Goal: Task Accomplishment & Management: Use online tool/utility

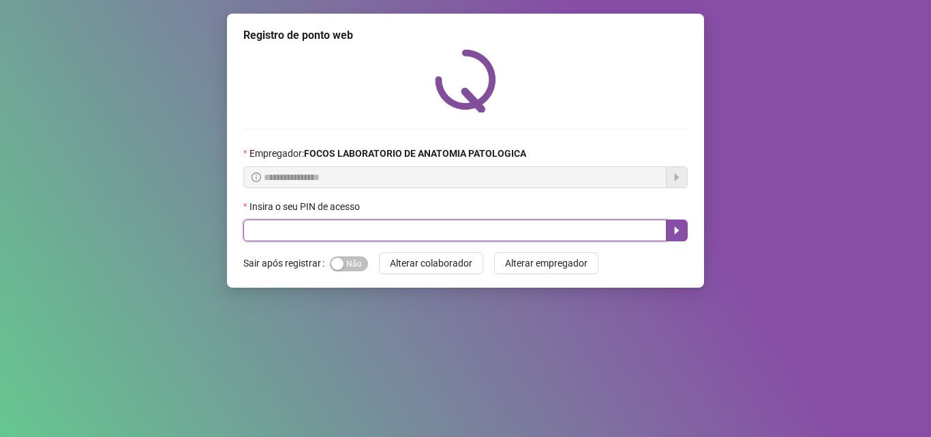
click at [377, 228] on input "text" at bounding box center [454, 230] width 423 height 22
type input "*****"
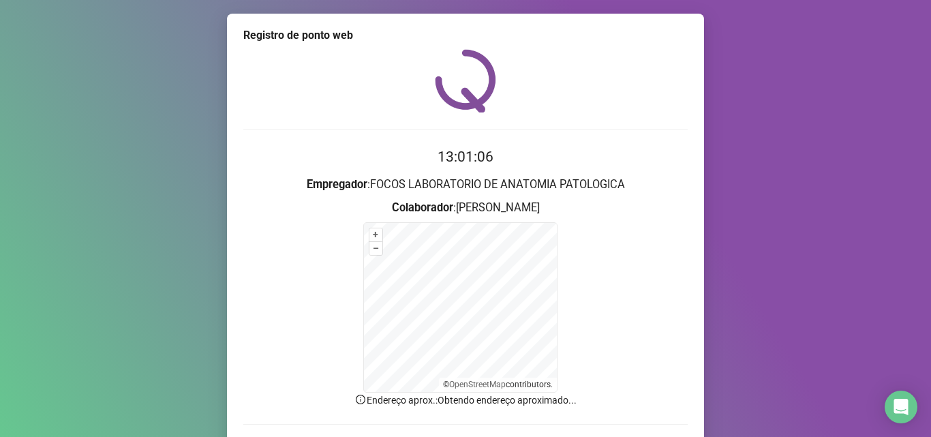
scroll to position [91, 0]
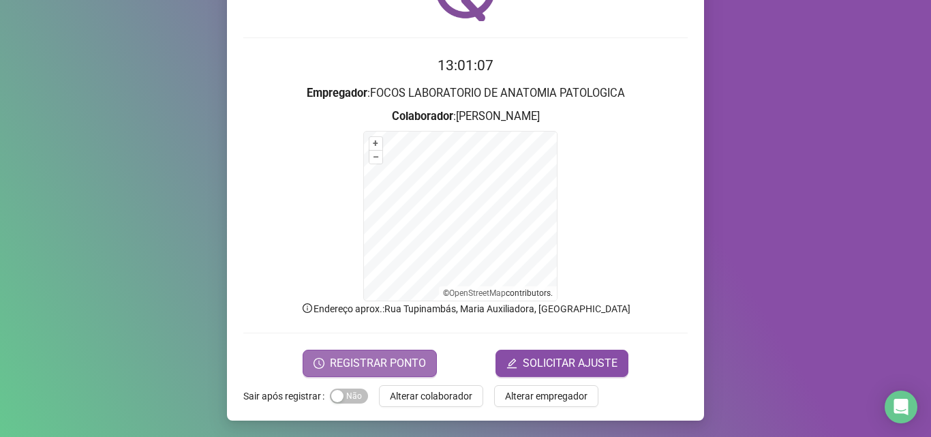
click at [365, 359] on span "REGISTRAR PONTO" at bounding box center [378, 363] width 96 height 16
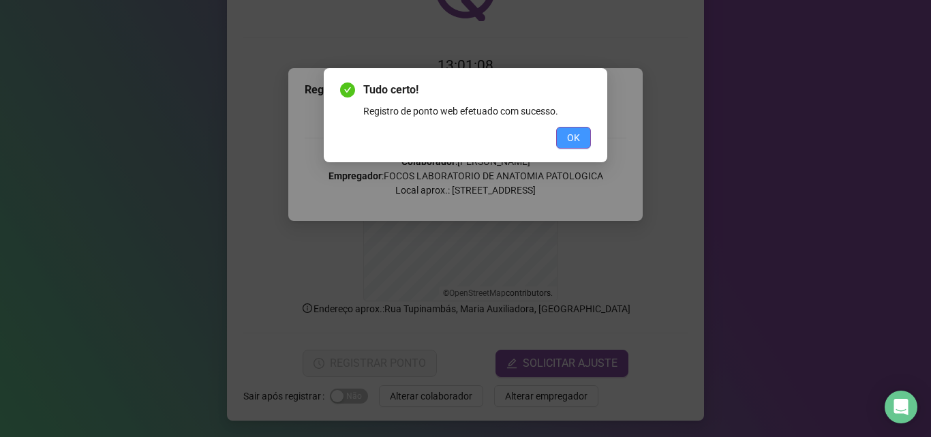
click at [579, 133] on span "OK" at bounding box center [573, 137] width 13 height 15
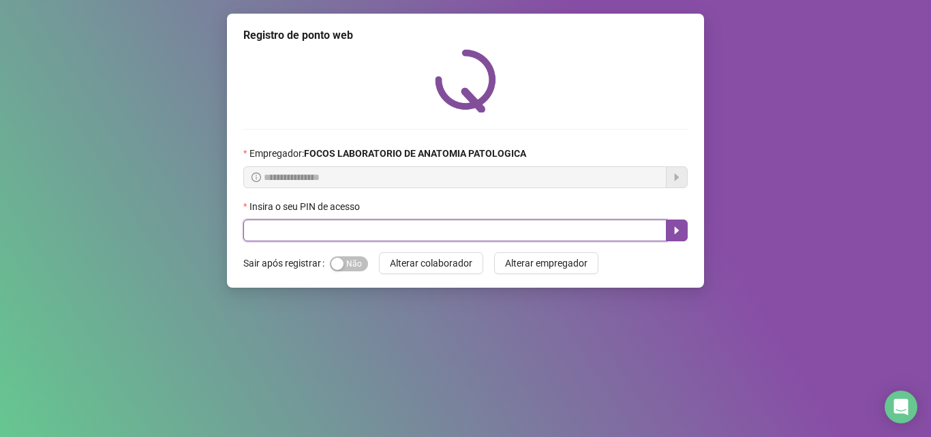
click at [371, 226] on input "text" at bounding box center [454, 230] width 423 height 22
type input "*****"
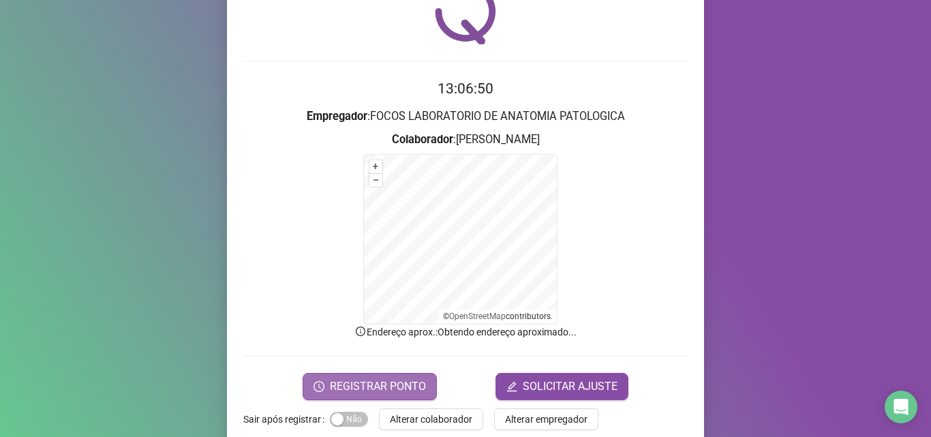
scroll to position [91, 0]
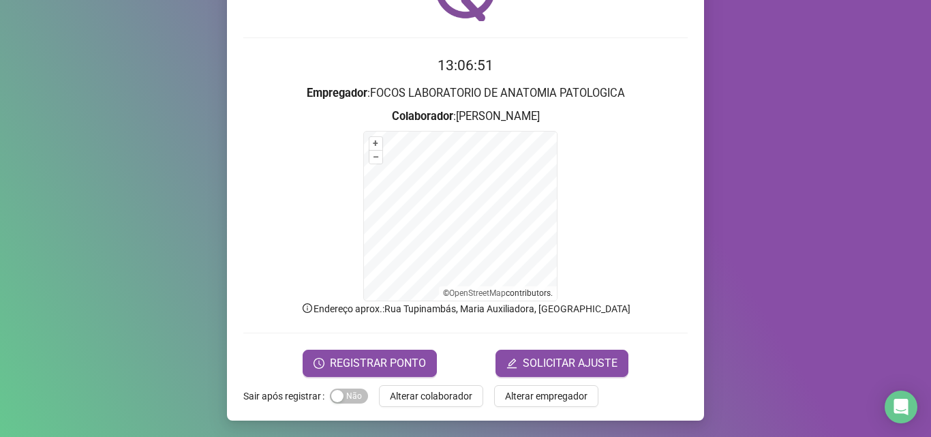
click at [413, 348] on form "13:06:51 Empregador : FOCOS LABORATORIO DE ANATOMIA PATOLOGICA Colaborador : [P…" at bounding box center [465, 216] width 444 height 322
click at [413, 355] on span "REGISTRAR PONTO" at bounding box center [378, 363] width 96 height 16
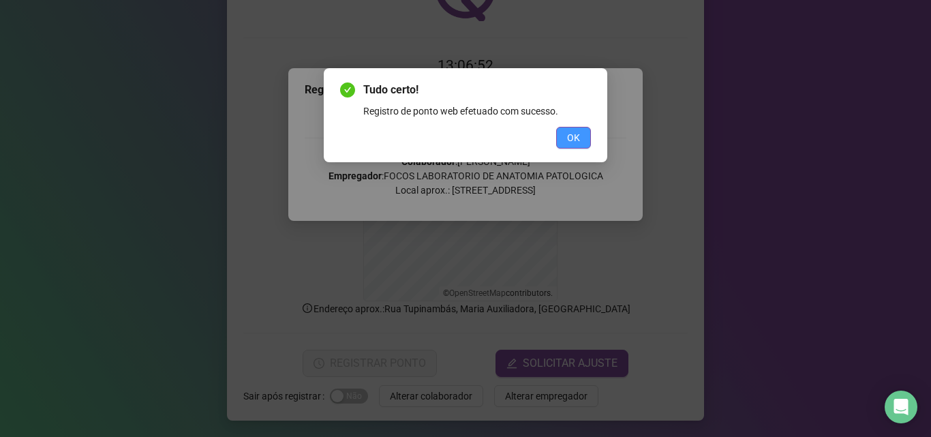
click at [582, 135] on button "OK" at bounding box center [573, 138] width 35 height 22
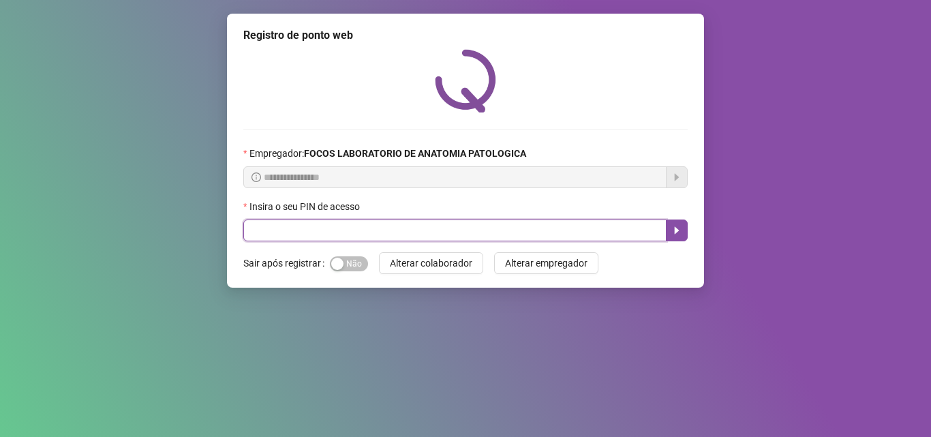
click at [423, 234] on input "text" at bounding box center [454, 230] width 423 height 22
type input "*****"
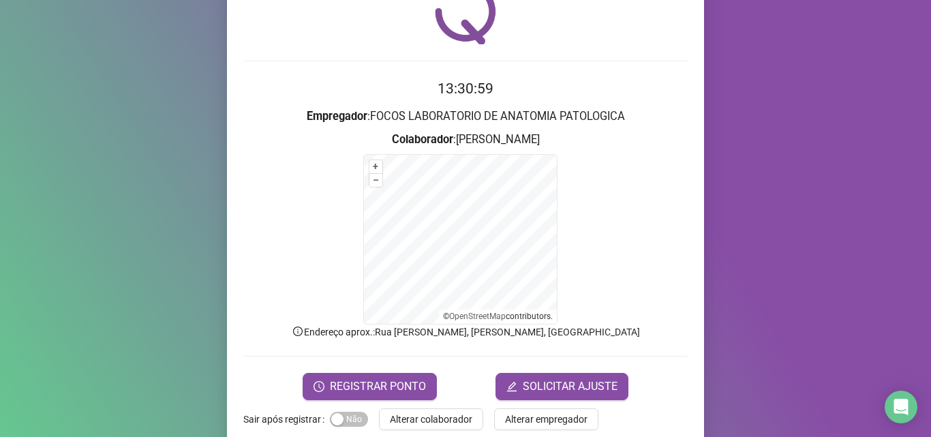
scroll to position [91, 0]
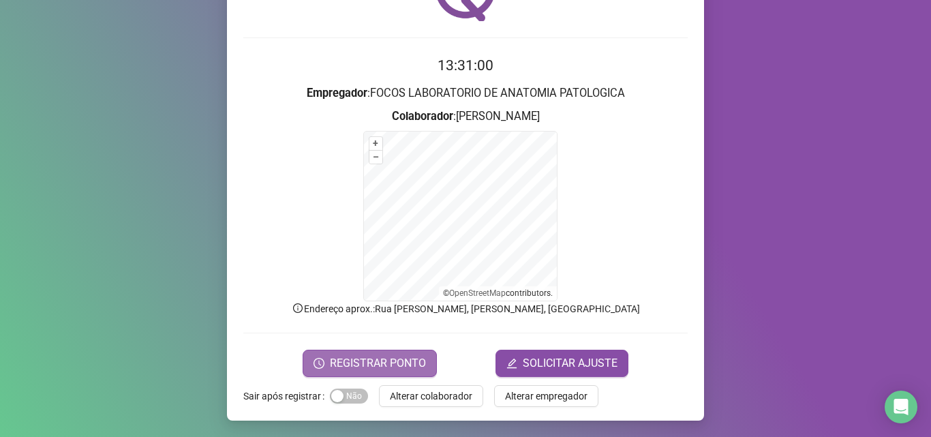
click at [421, 351] on button "REGISTRAR PONTO" at bounding box center [370, 363] width 134 height 27
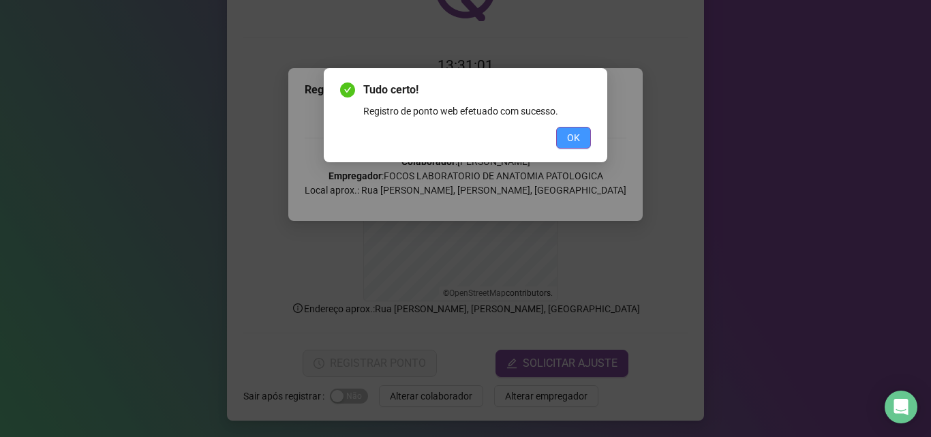
click at [564, 130] on button "OK" at bounding box center [573, 138] width 35 height 22
